Goal: Task Accomplishment & Management: Complete application form

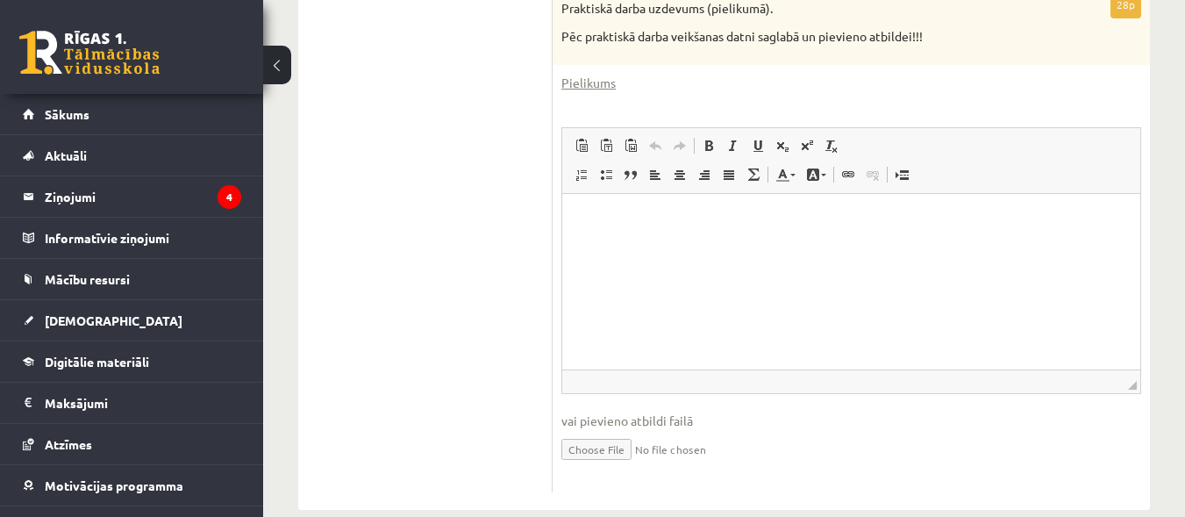
scroll to position [780, 0]
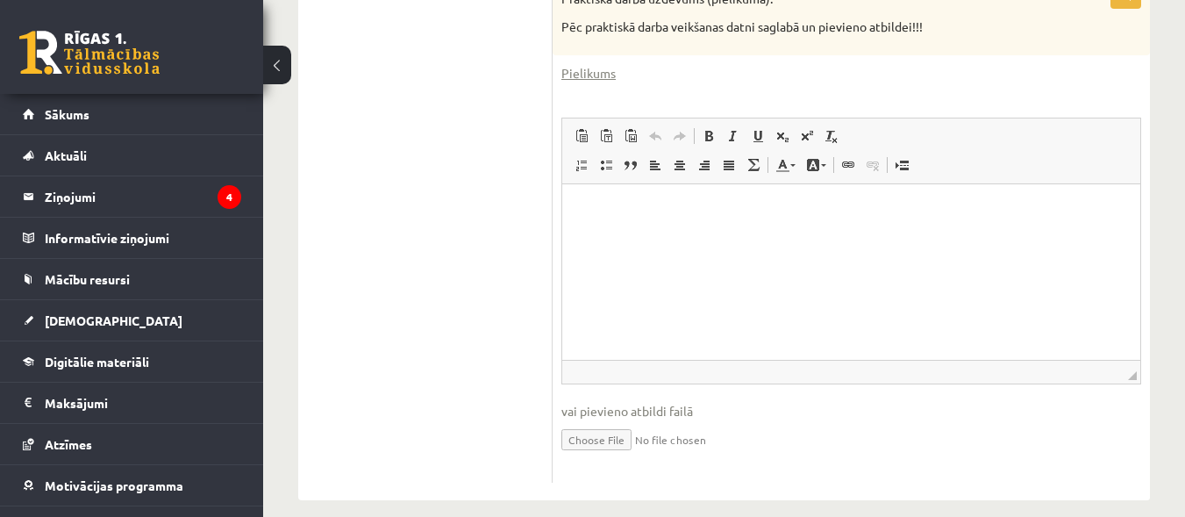
click at [602, 421] on input "file" at bounding box center [851, 438] width 580 height 36
type input "**********"
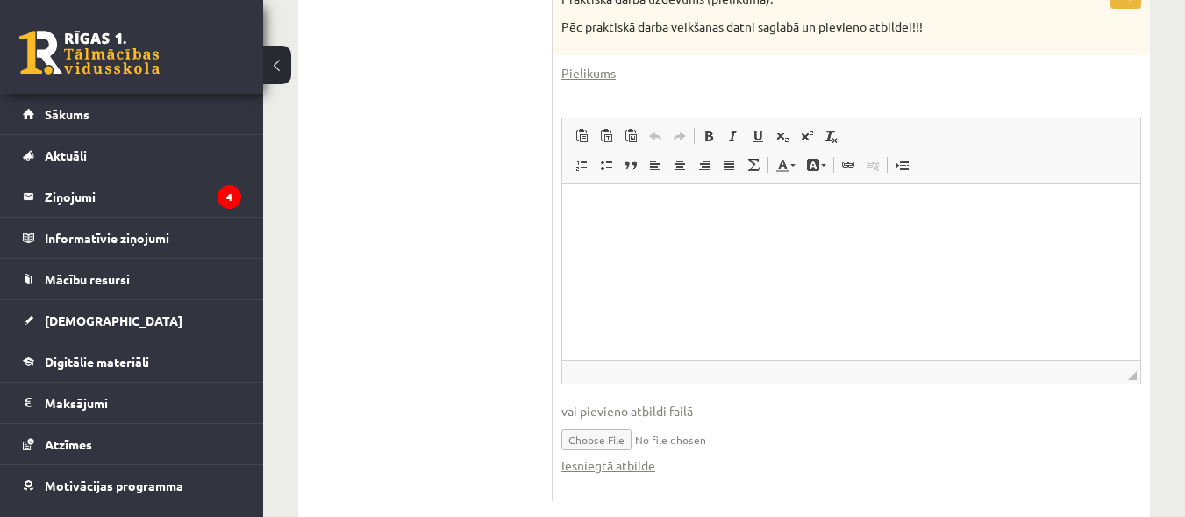
click at [599, 429] on input "file" at bounding box center [851, 438] width 580 height 36
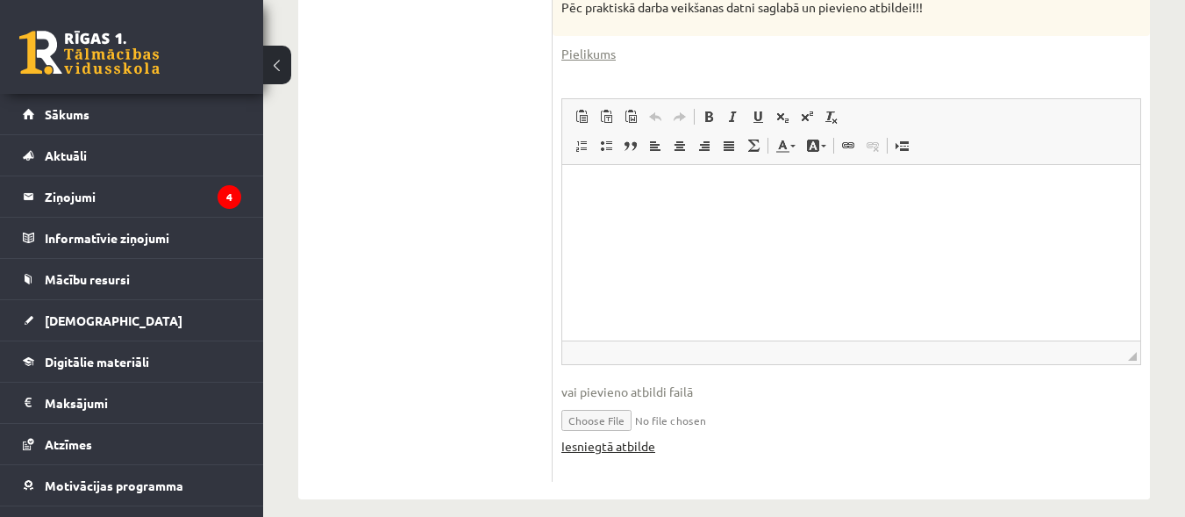
click at [635, 437] on link "Iesniegtā atbilde" at bounding box center [608, 446] width 94 height 18
click at [704, 402] on input "file" at bounding box center [851, 419] width 580 height 36
click at [615, 405] on input "file" at bounding box center [851, 419] width 580 height 36
type input "**********"
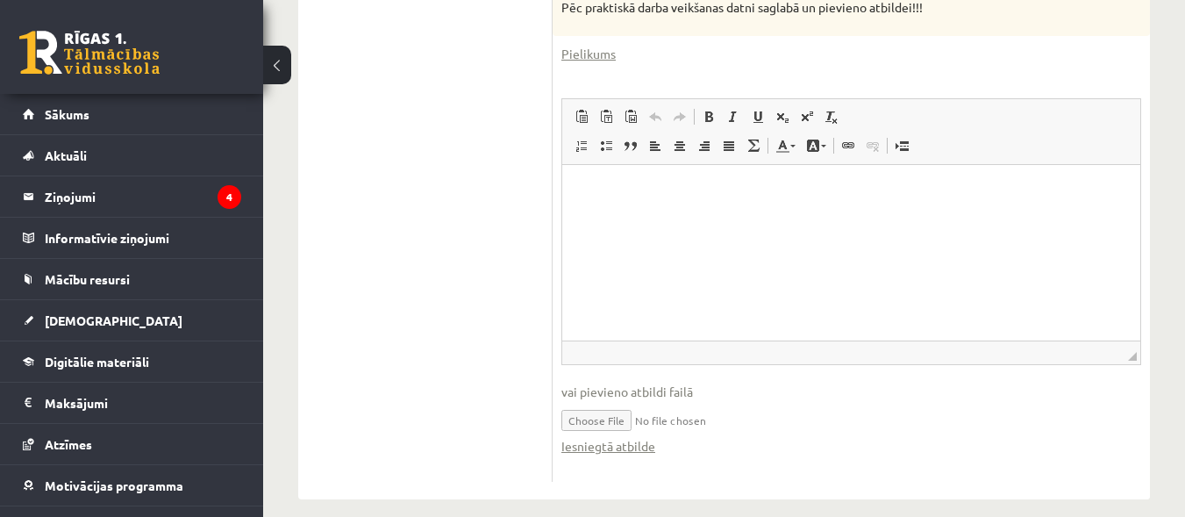
click at [602, 401] on input "file" at bounding box center [851, 419] width 580 height 36
click at [605, 401] on input "file" at bounding box center [851, 419] width 580 height 36
click at [603, 403] on input "file" at bounding box center [851, 419] width 580 height 36
type input "**********"
click at [741, 208] on html at bounding box center [851, 190] width 578 height 53
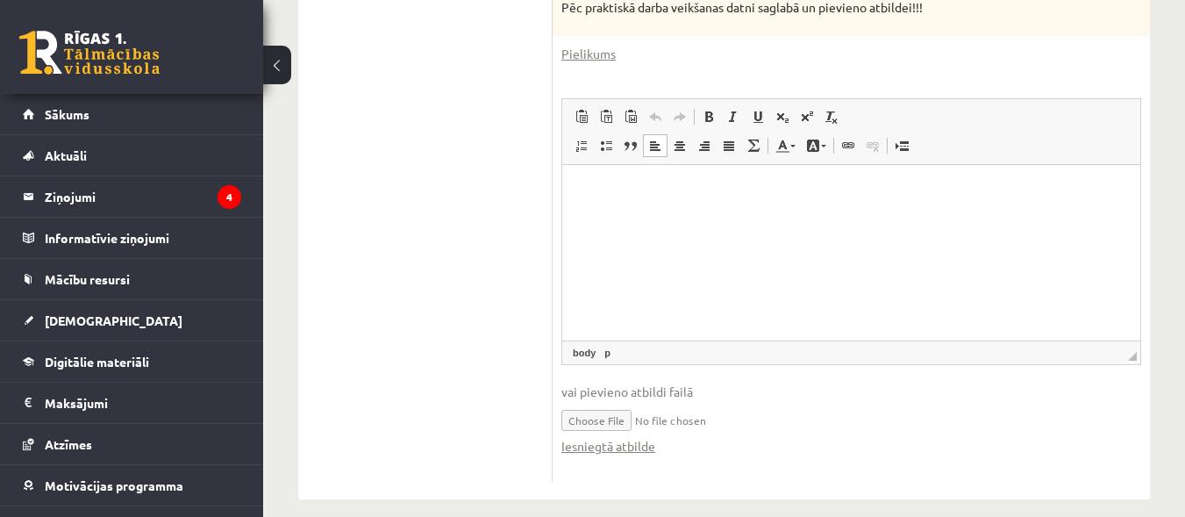
drag, startPoint x: 576, startPoint y: 189, endPoint x: 942, endPoint y: 318, distance: 388.0
click at [942, 217] on html at bounding box center [851, 190] width 578 height 53
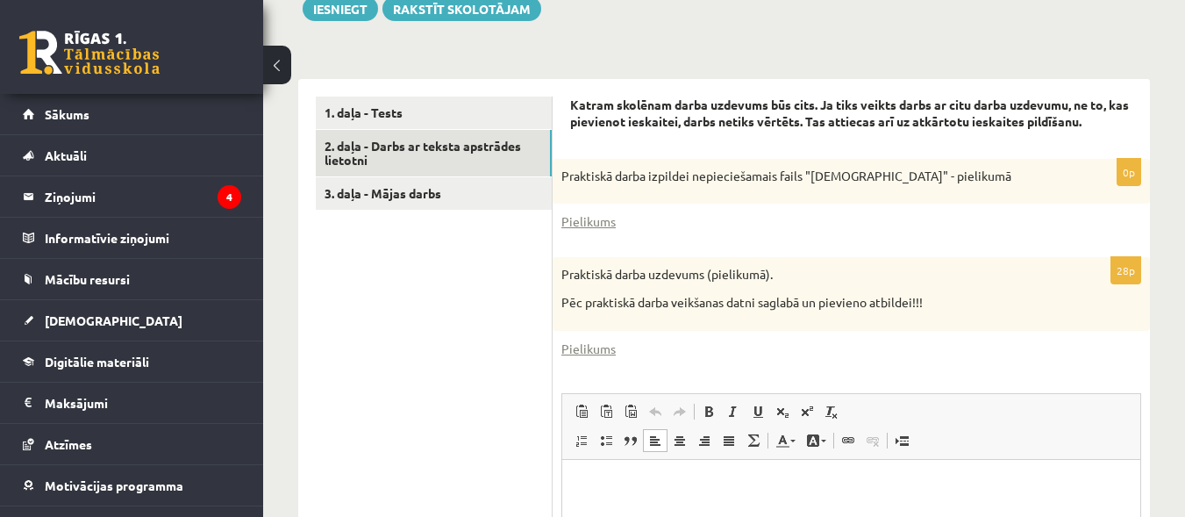
scroll to position [497, 0]
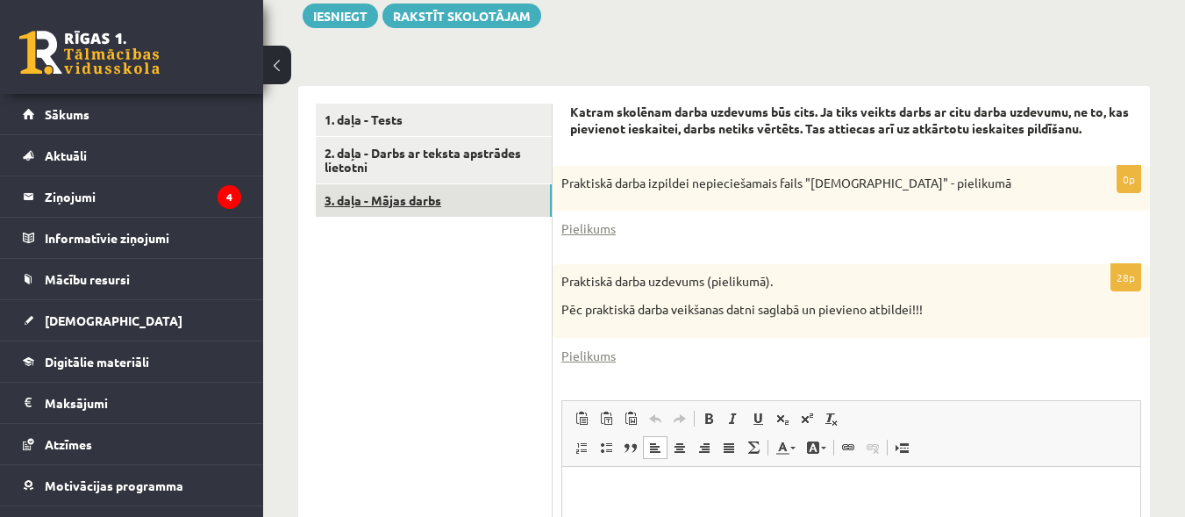
click at [431, 184] on link "3. daļa - Mājas darbs" at bounding box center [434, 200] width 236 height 32
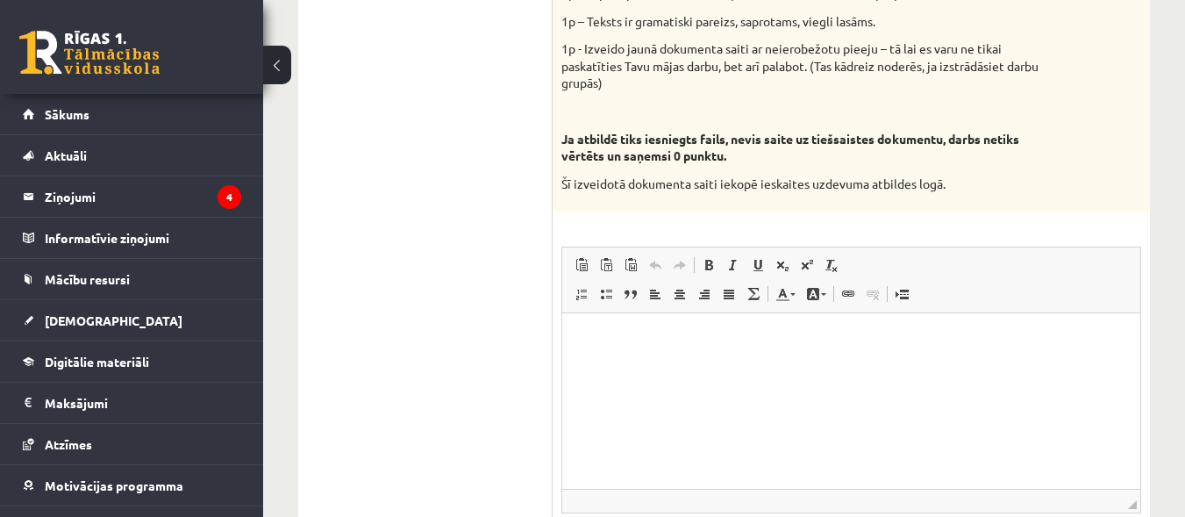
scroll to position [1101, 0]
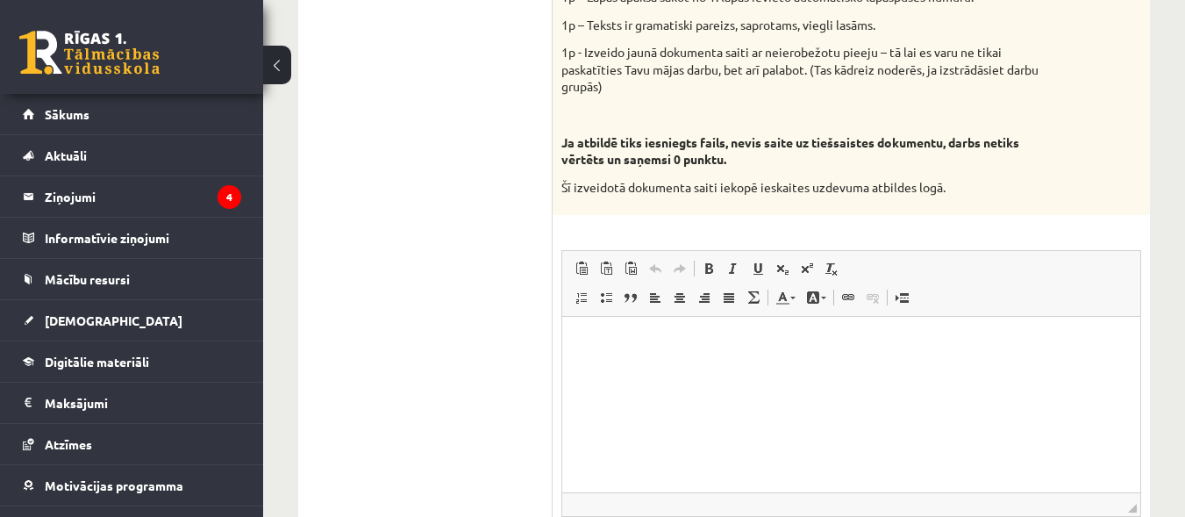
click at [754, 355] on html at bounding box center [851, 343] width 578 height 53
click at [606, 346] on span "Ielīmēt" at bounding box center [626, 339] width 49 height 25
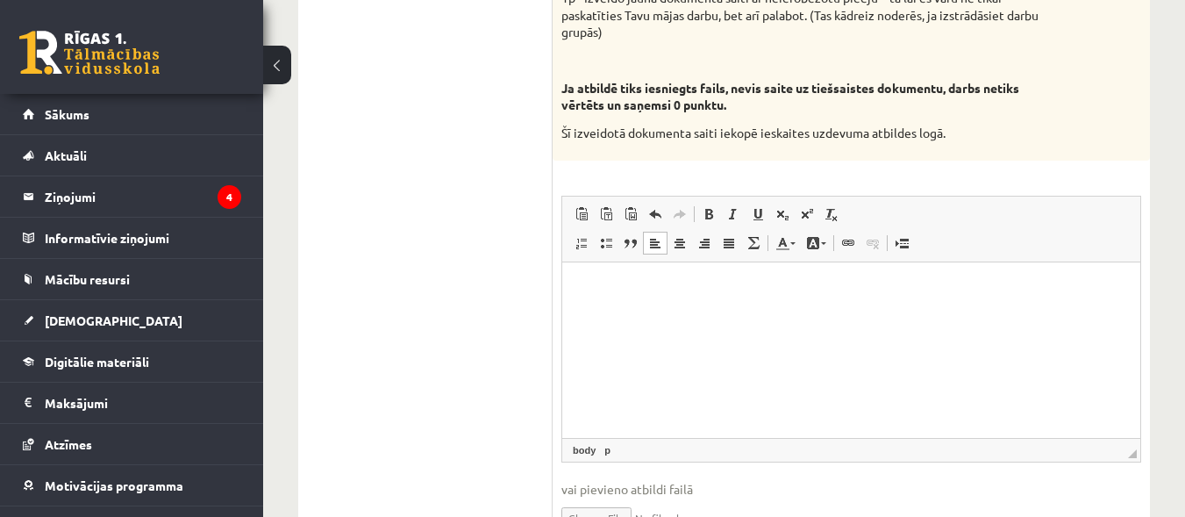
scroll to position [1158, 0]
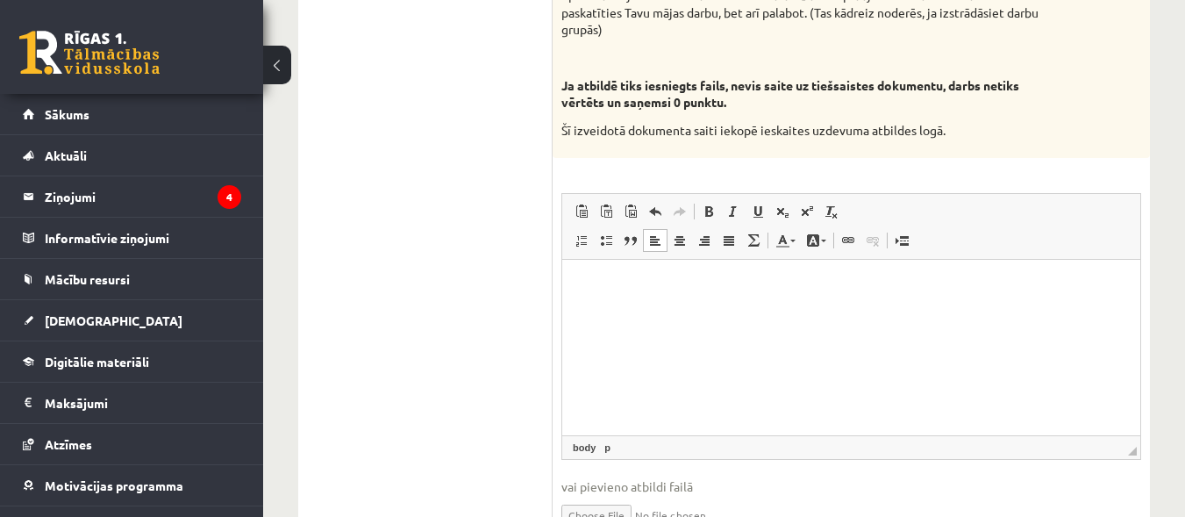
click at [675, 477] on span "vai pievieno atbildi failā" at bounding box center [851, 486] width 580 height 18
drag, startPoint x: 1237, startPoint y: 723, endPoint x: 1080, endPoint y: 303, distance: 449.2
click at [1080, 303] on html at bounding box center [851, 286] width 578 height 53
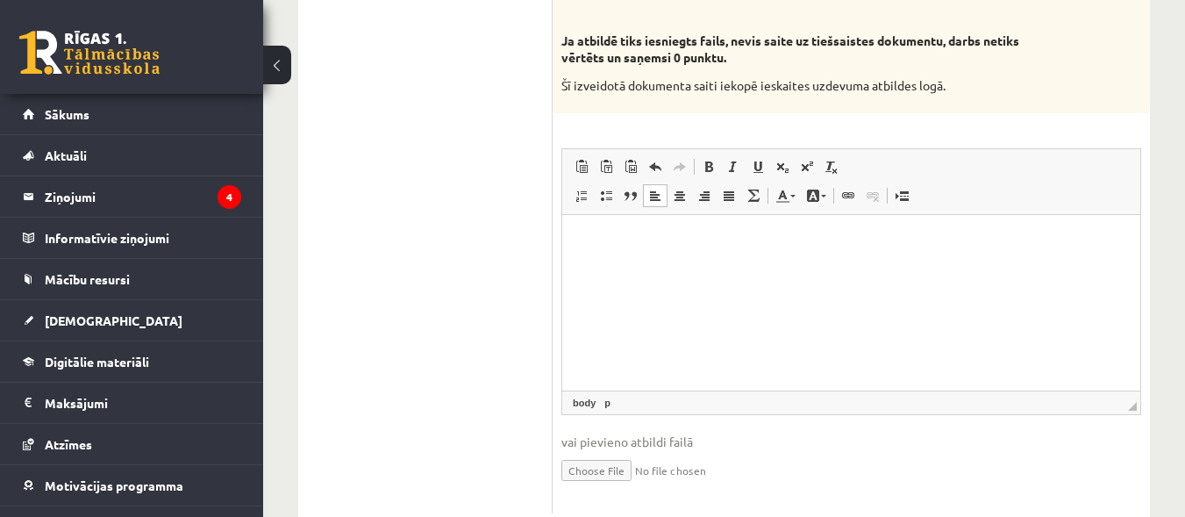
scroll to position [1235, 0]
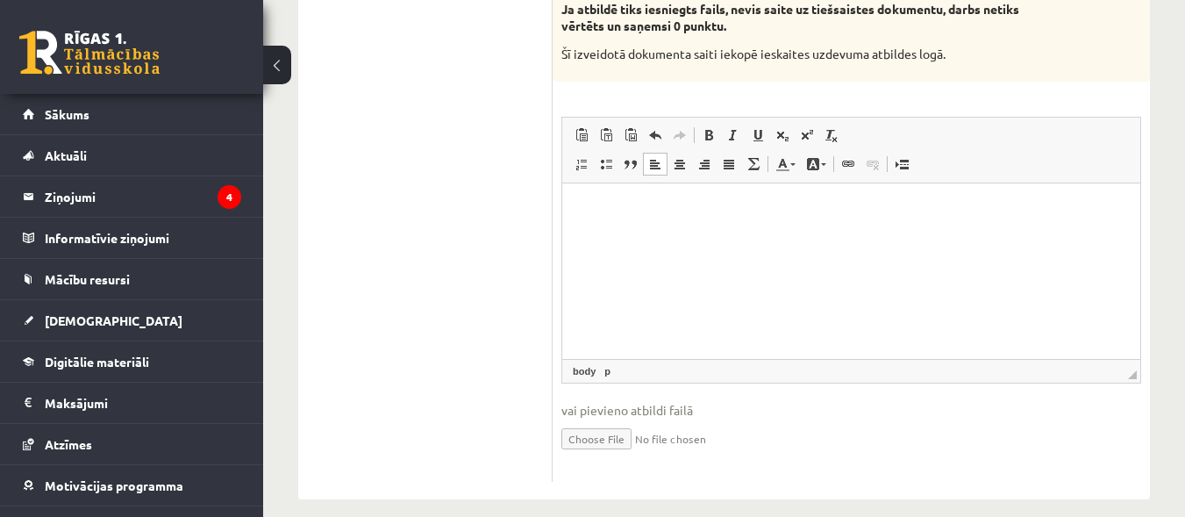
click at [574, 401] on span "vai pievieno atbildi failā" at bounding box center [851, 410] width 580 height 18
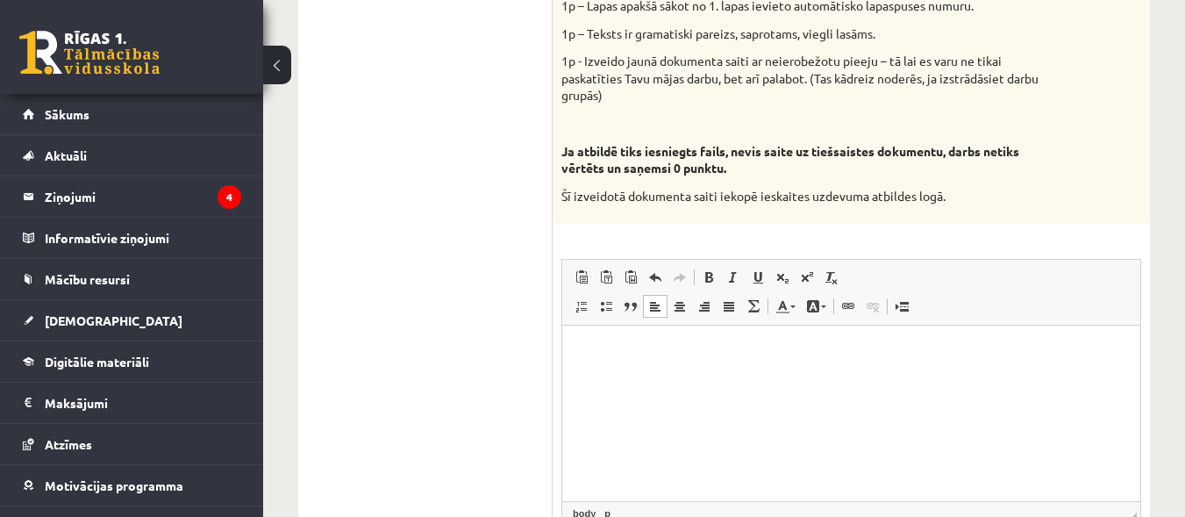
scroll to position [1083, 0]
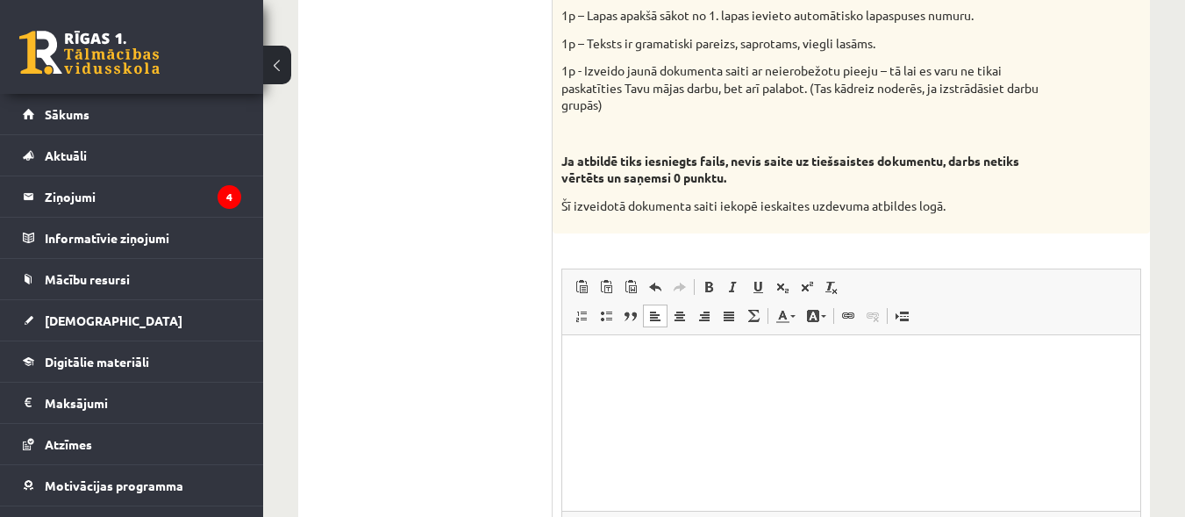
click at [620, 359] on p "Bagātinātā teksta redaktors, wiswyg-editor-user-answer-47024891226660" at bounding box center [851, 362] width 543 height 18
click at [646, 352] on span "Ielīmēt" at bounding box center [666, 353] width 49 height 25
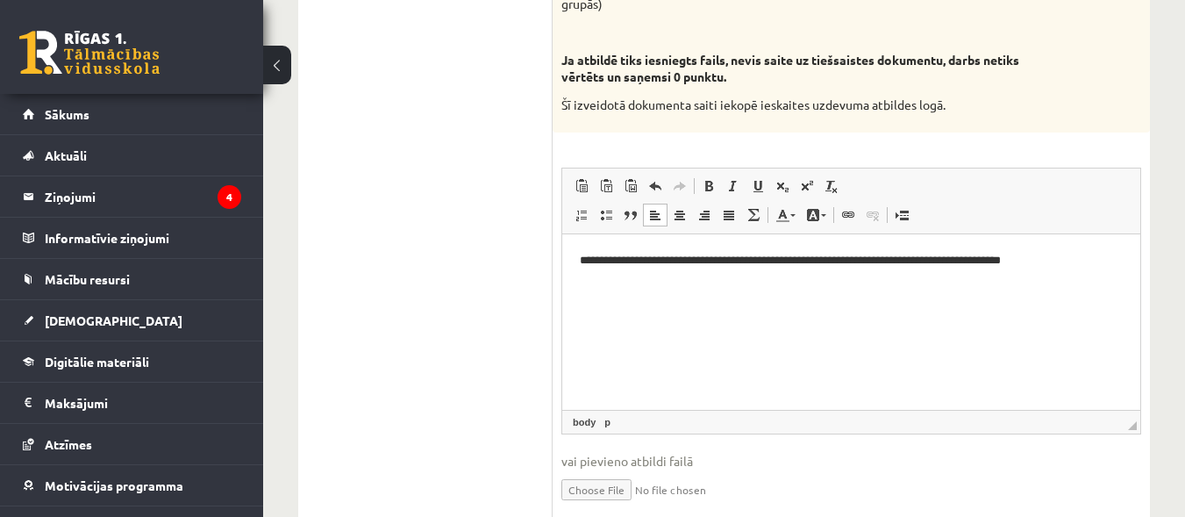
scroll to position [1190, 0]
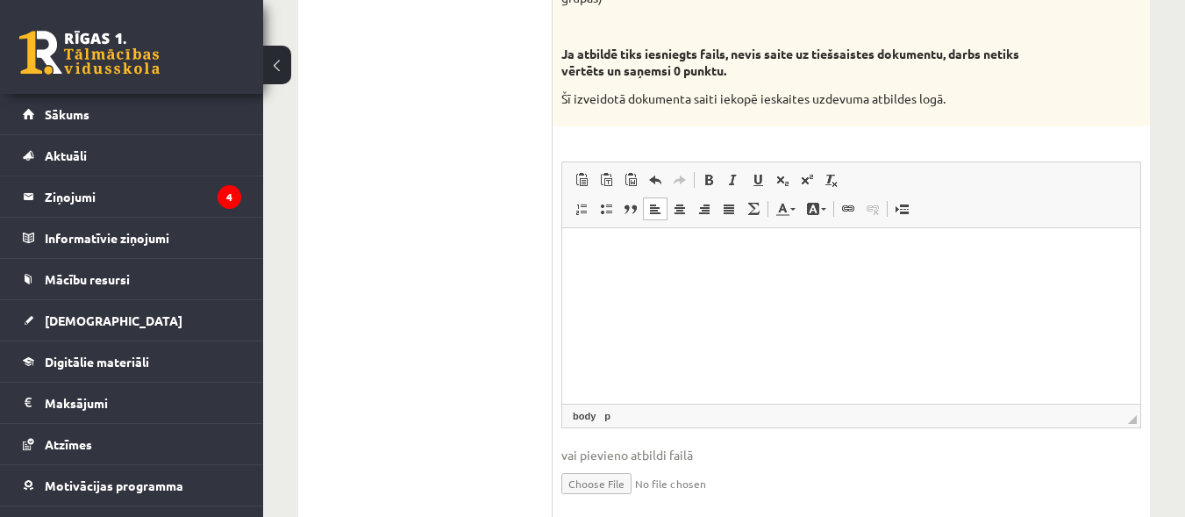
click at [759, 274] on html at bounding box center [851, 254] width 578 height 53
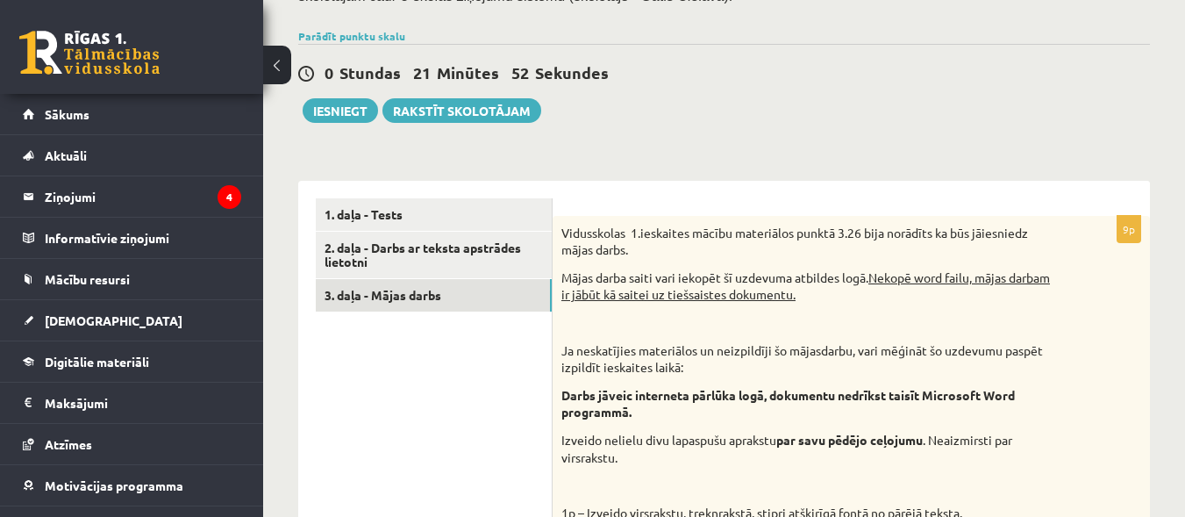
scroll to position [393, 0]
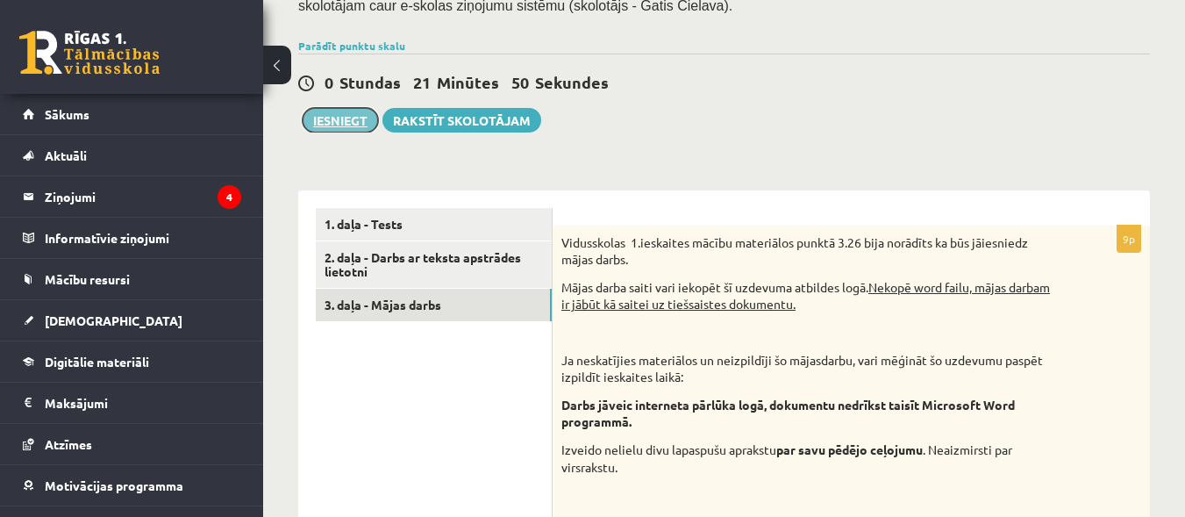
click at [312, 108] on button "Iesniegt" at bounding box center [340, 120] width 75 height 25
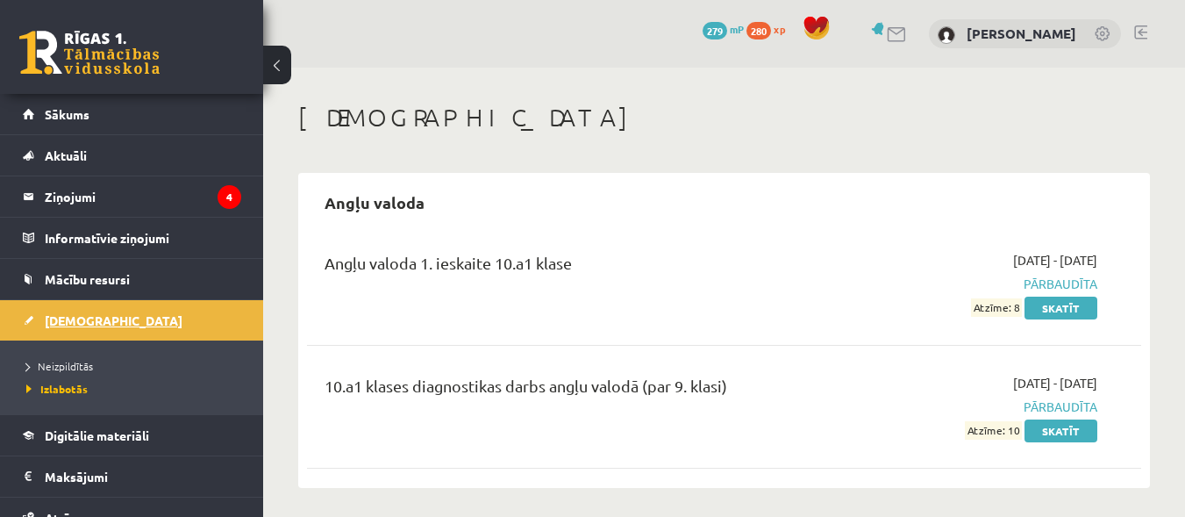
click at [42, 331] on link "[DEMOGRAPHIC_DATA]" at bounding box center [132, 320] width 218 height 40
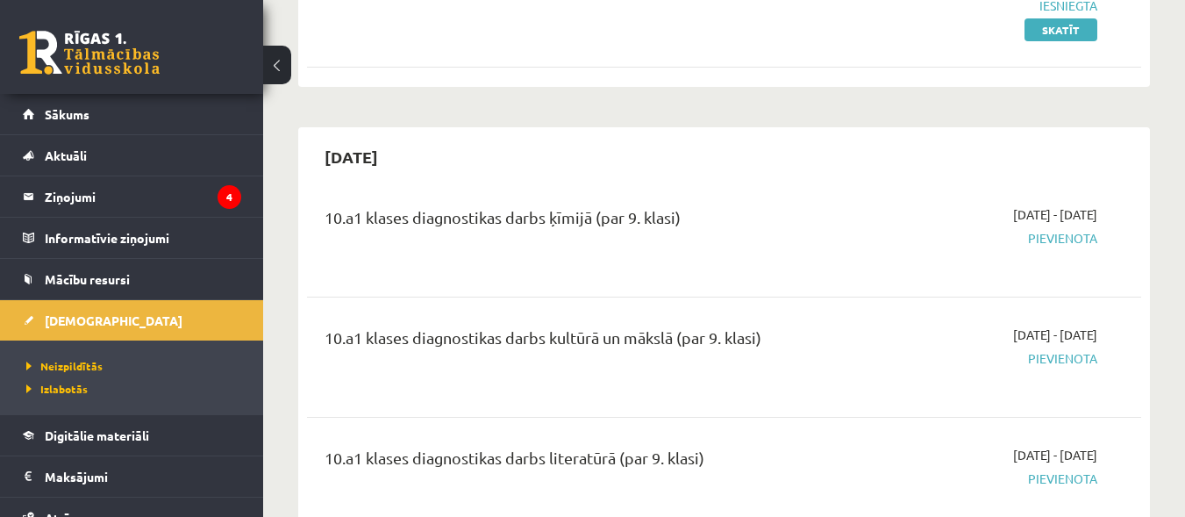
scroll to position [700, 0]
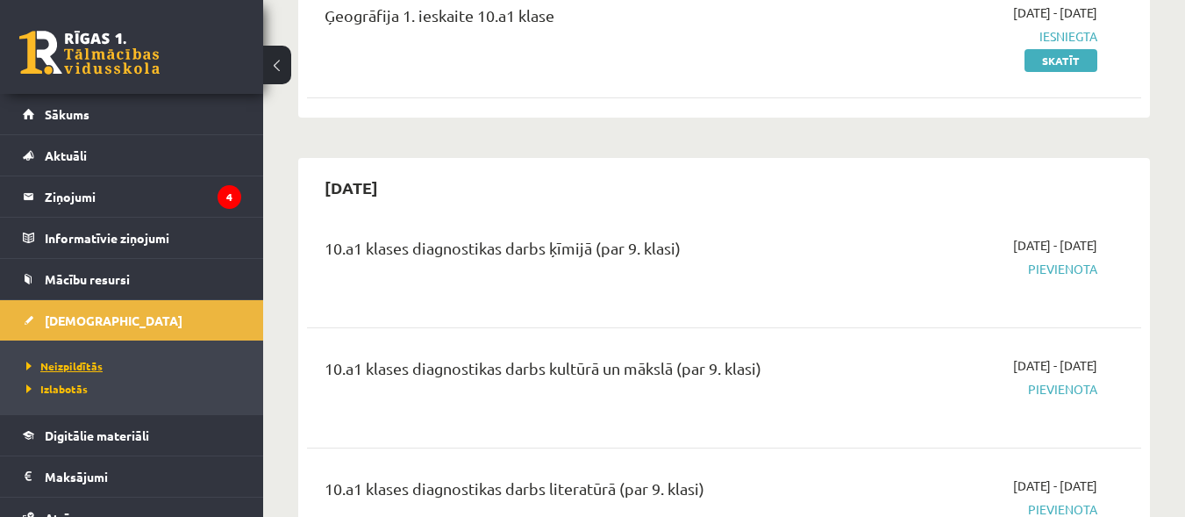
click at [56, 362] on span "Neizpildītās" at bounding box center [64, 366] width 76 height 14
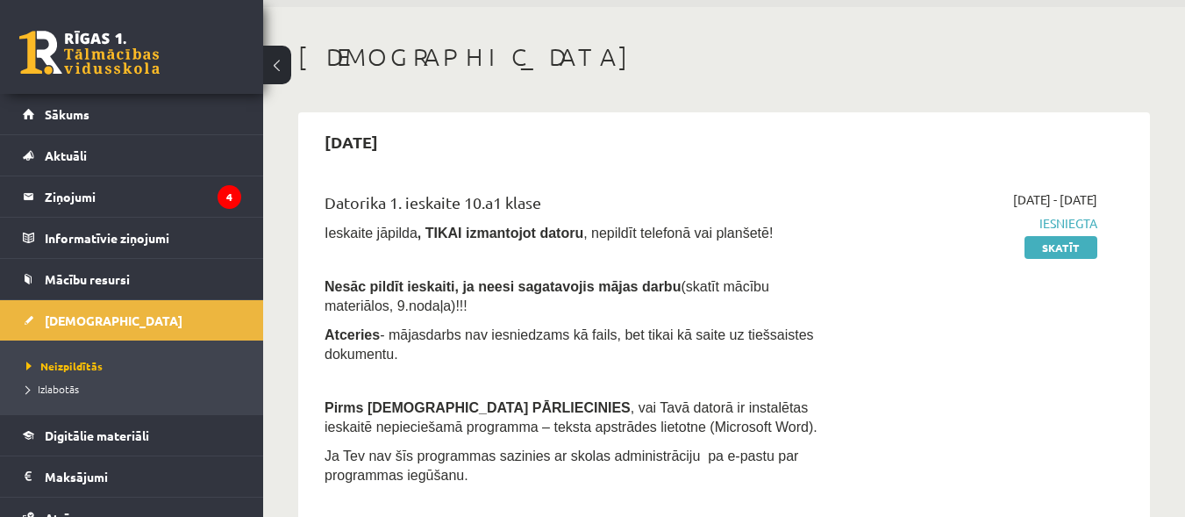
scroll to position [0, 0]
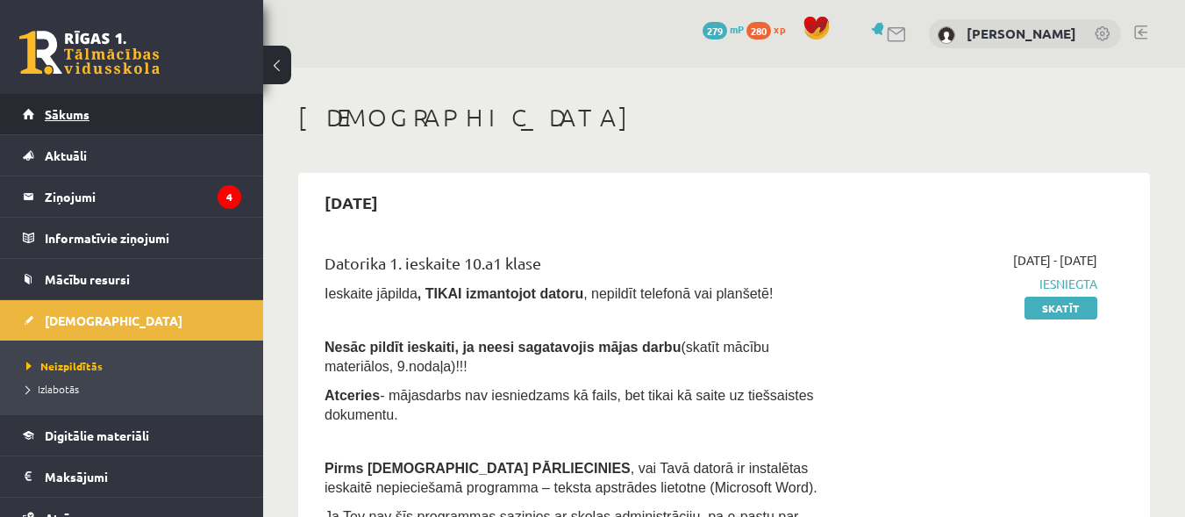
click at [106, 119] on link "Sākums" at bounding box center [132, 114] width 218 height 40
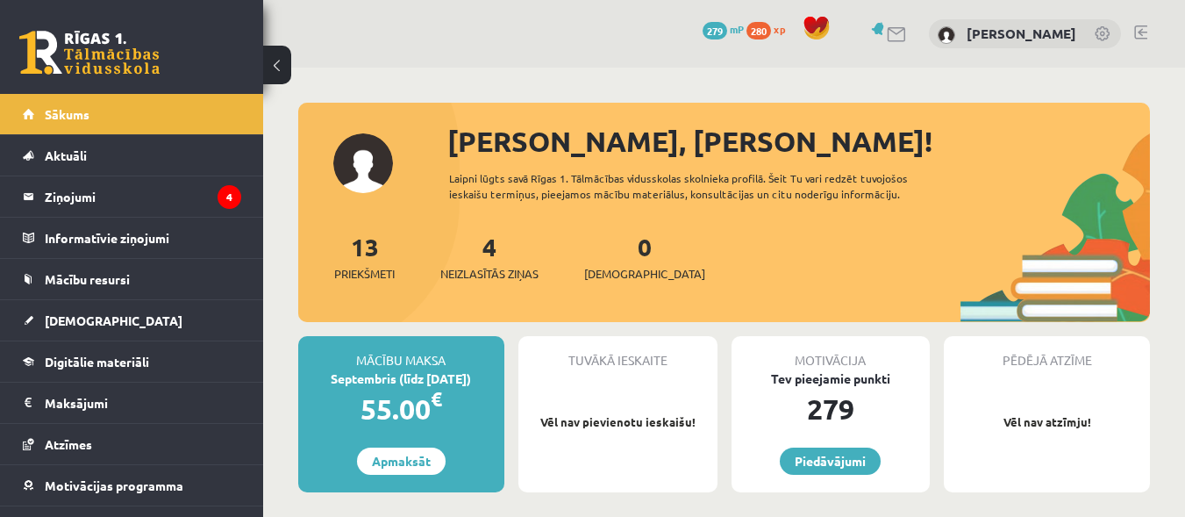
click at [1136, 29] on div "0 Dāvanas 279 mP 280 xp [PERSON_NAME]" at bounding box center [724, 34] width 922 height 68
click at [1136, 29] on link at bounding box center [1140, 32] width 13 height 14
